Goal: Obtain resource: Obtain resource

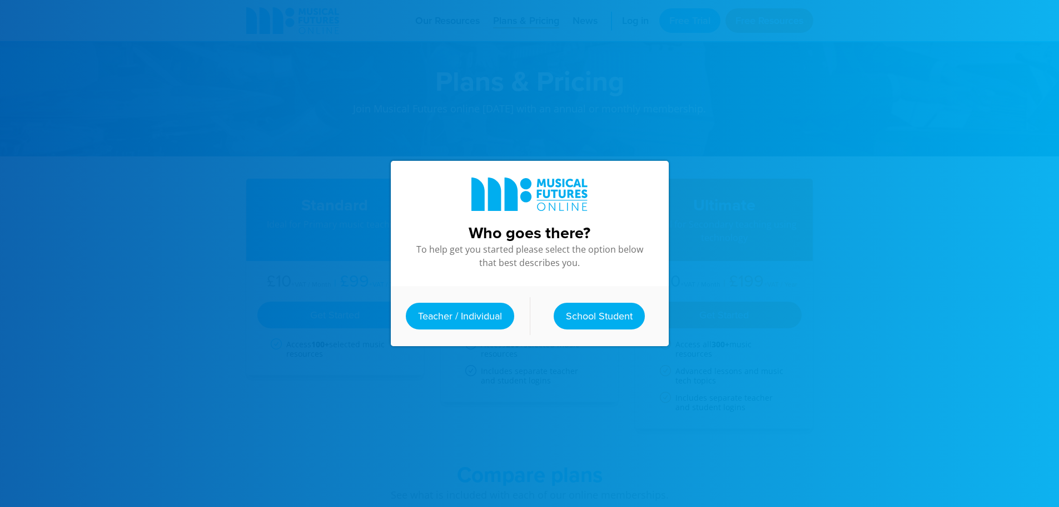
click at [459, 326] on div "Teacher / Individual School Student" at bounding box center [530, 316] width 278 height 60
click at [461, 312] on link "Teacher / Individual" at bounding box center [460, 315] width 108 height 27
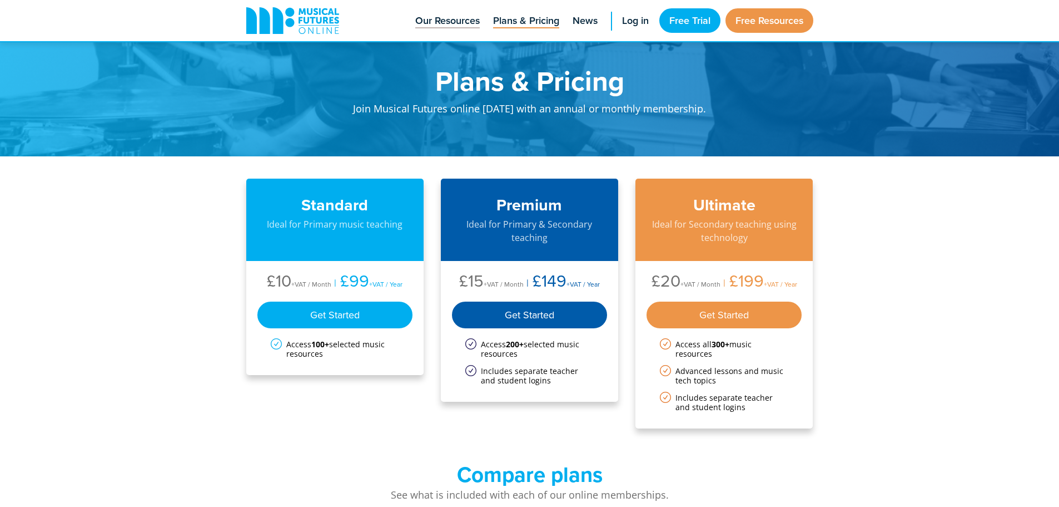
click at [433, 21] on span "Our Resources" at bounding box center [447, 20] width 64 height 15
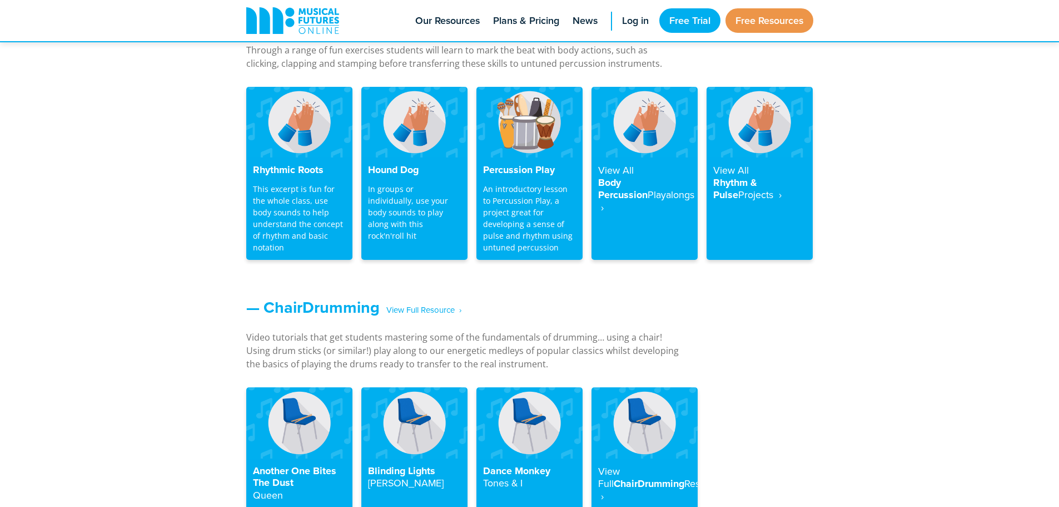
scroll to position [1168, 0]
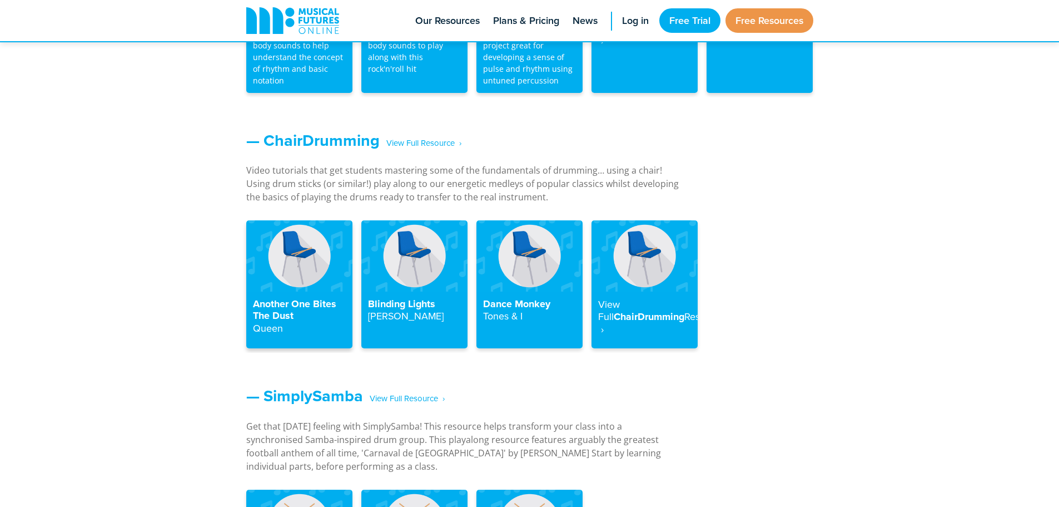
click at [274, 302] on h4 "Another One Bites The Dust Queen" at bounding box center [299, 316] width 93 height 37
